Goal: Obtain resource: Download file/media

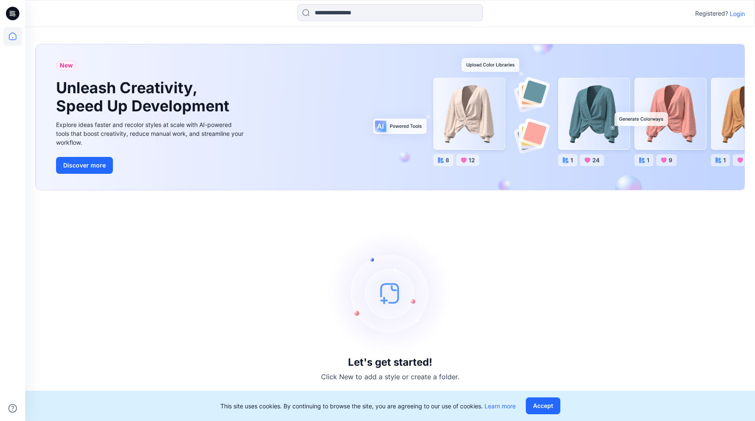
click at [739, 14] on p "Login" at bounding box center [737, 13] width 15 height 9
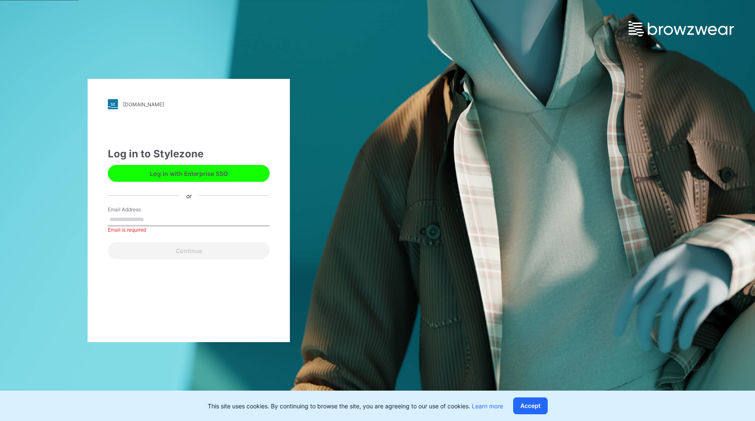
click at [196, 172] on button "Log in with Enterprise SSO" at bounding box center [189, 173] width 162 height 17
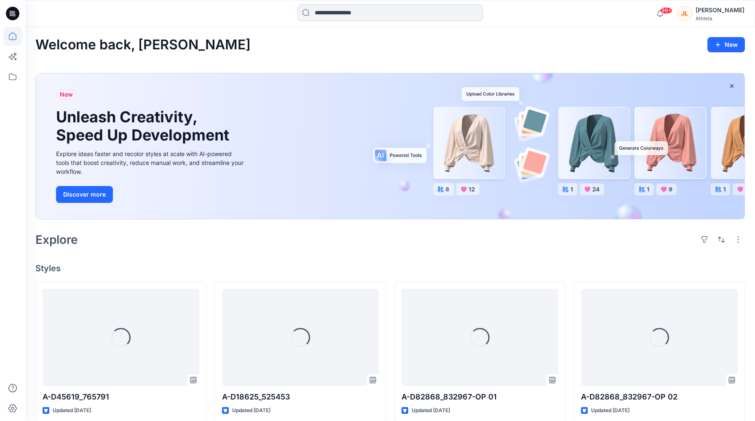
click at [343, 14] on input at bounding box center [390, 12] width 185 height 17
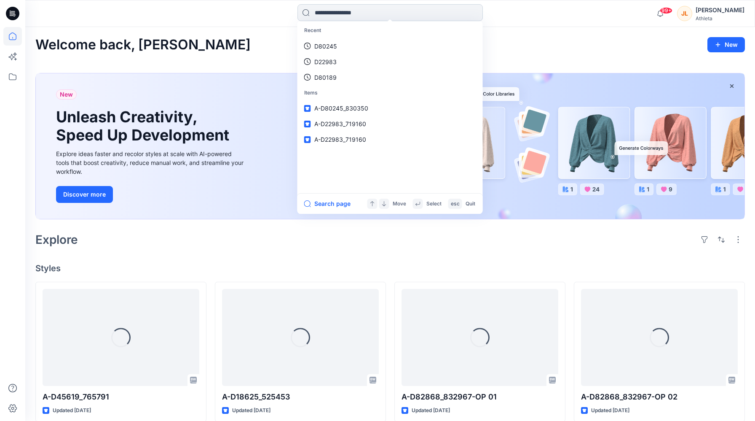
paste input "******"
type input "******"
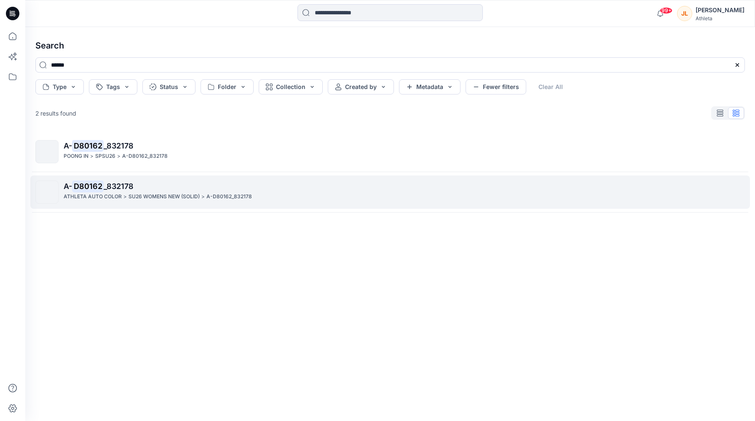
click at [303, 200] on div "ATHLETA AUTO COLOR > SU26 WOMENS NEW (SOLID) > A-D80162_832178" at bounding box center [404, 196] width 681 height 9
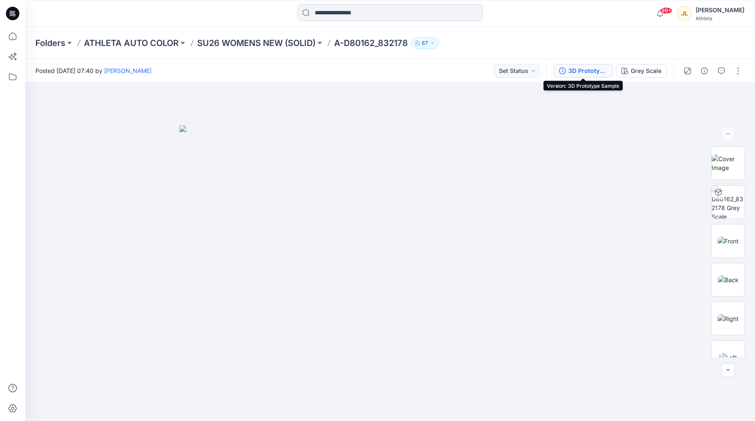
click at [592, 67] on div "3D Prototype Sample" at bounding box center [588, 70] width 39 height 9
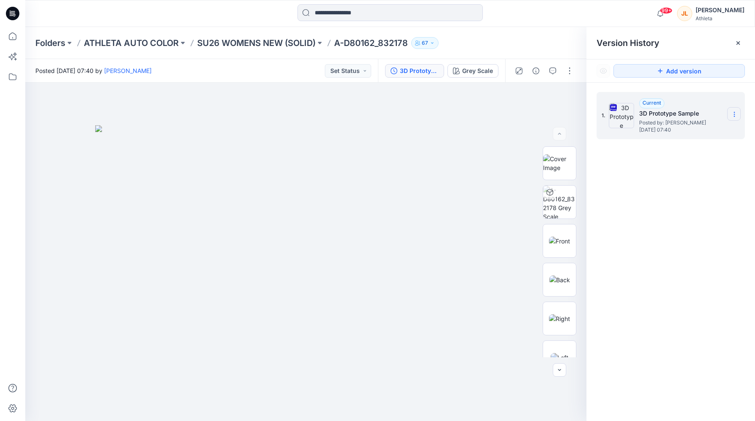
click at [735, 114] on icon at bounding box center [734, 114] width 7 height 7
click at [719, 134] on span "Download Source BW File" at bounding box center [692, 131] width 70 height 10
click at [734, 116] on icon at bounding box center [734, 114] width 7 height 7
click at [665, 135] on span "Download Source BW File" at bounding box center [692, 131] width 70 height 10
